Goal: Check status: Check status

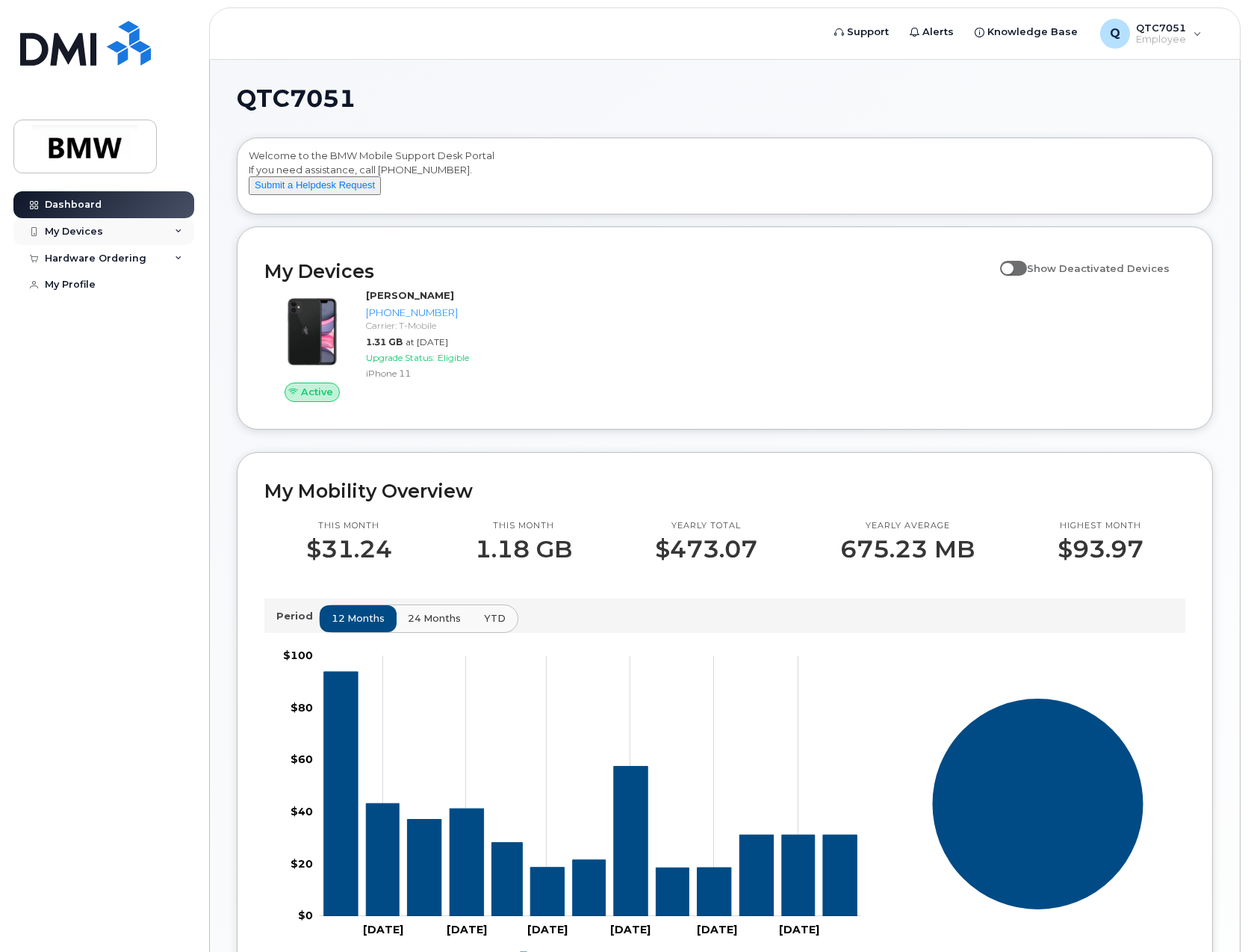
click at [98, 240] on div "My Devices" at bounding box center [104, 231] width 181 height 27
click at [130, 303] on div "([PERSON_NAME])" at bounding box center [136, 301] width 91 height 14
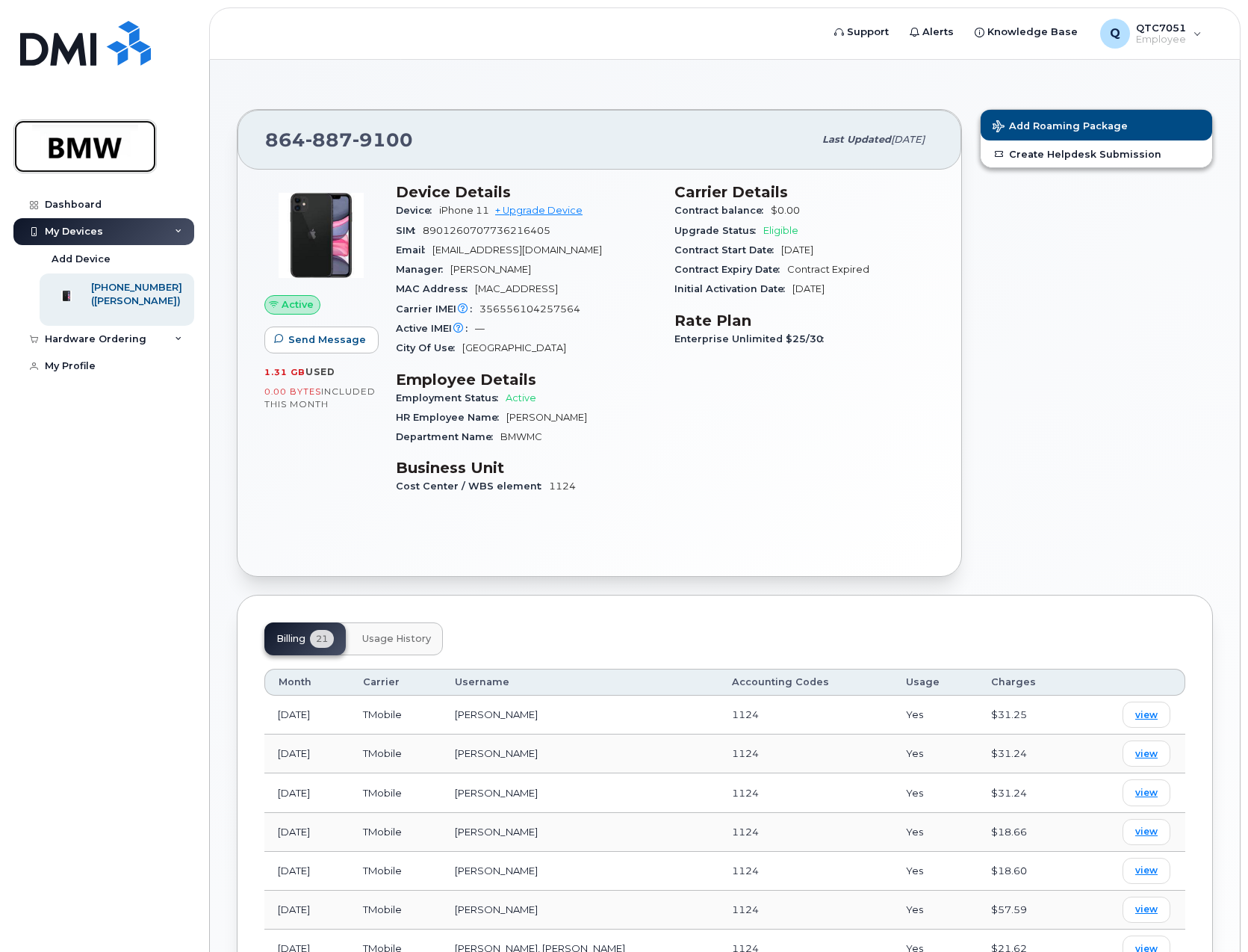
click at [90, 159] on img at bounding box center [84, 146] width 115 height 43
